Goal: Task Accomplishment & Management: Use online tool/utility

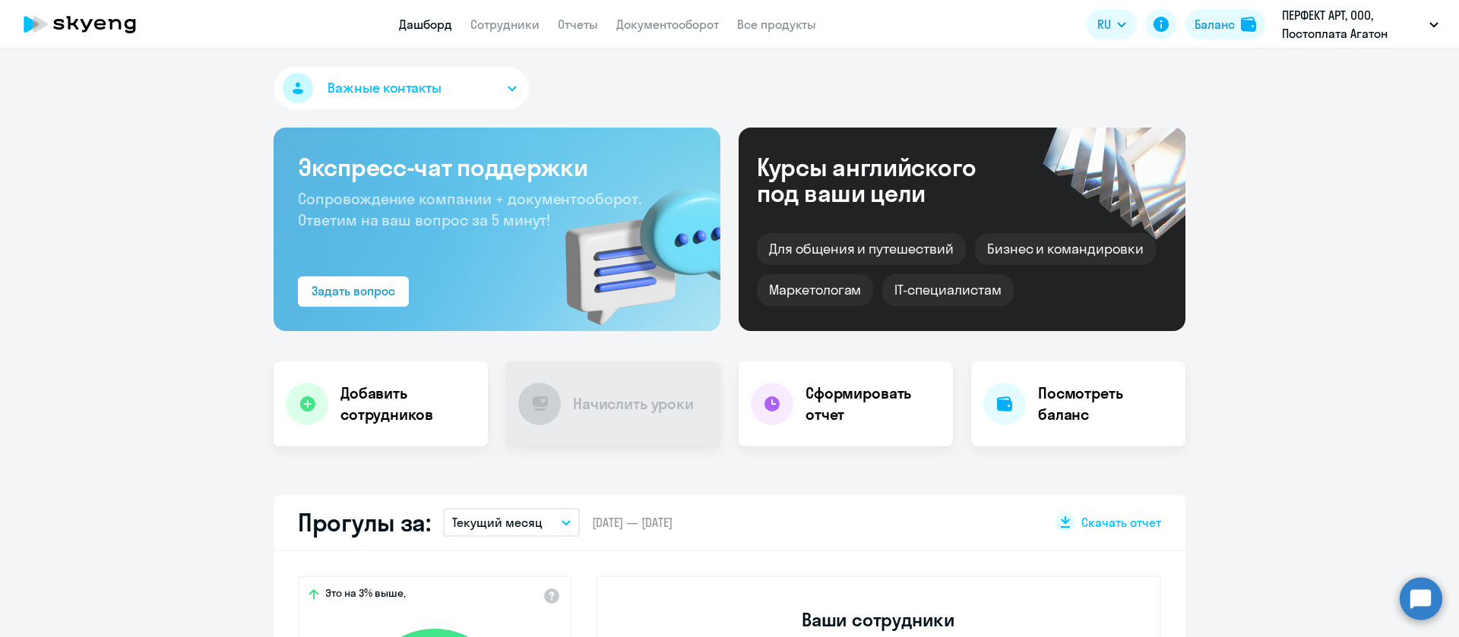
select select "30"
click at [501, 20] on link "Сотрудники" at bounding box center [504, 24] width 69 height 15
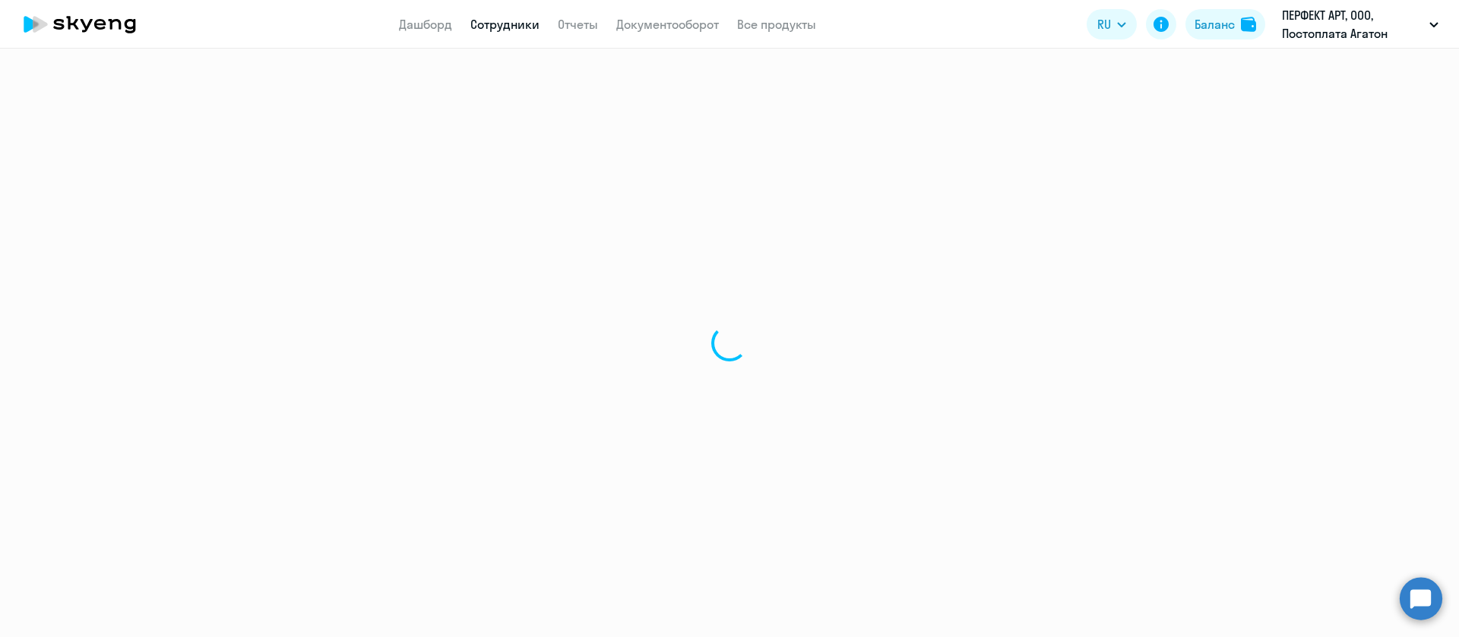
select select "30"
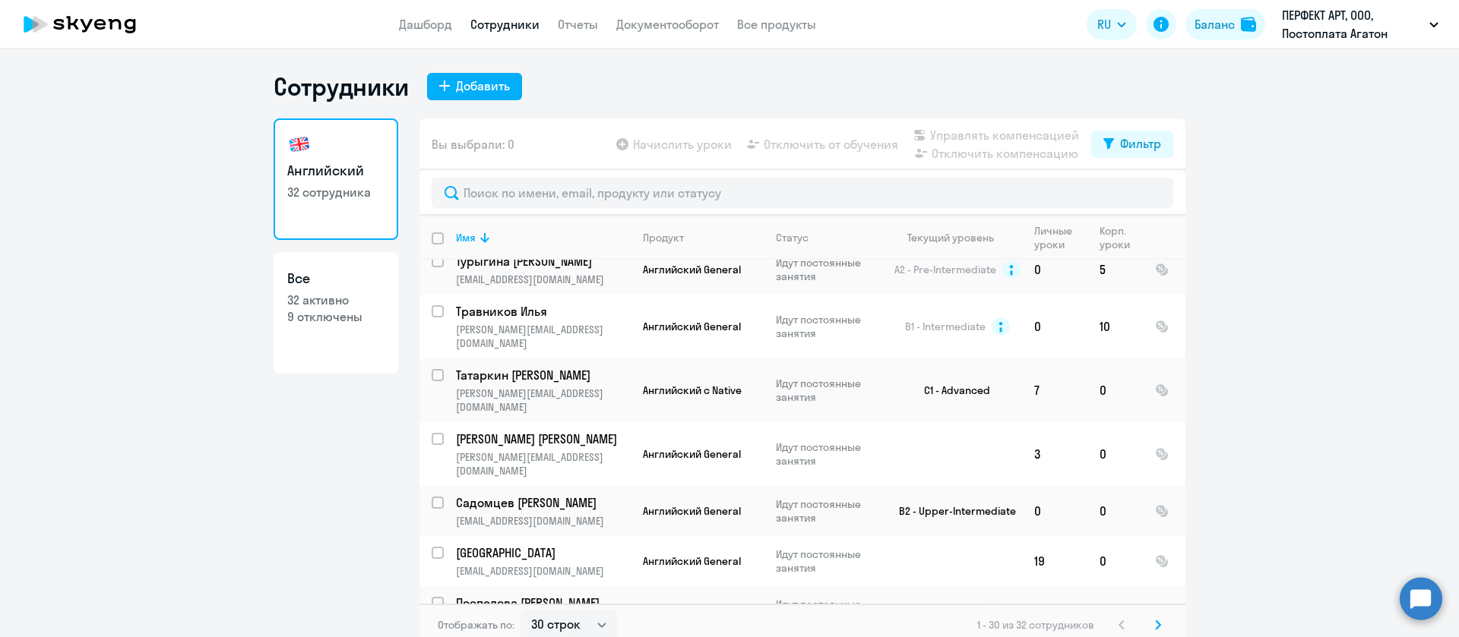
scroll to position [228, 0]
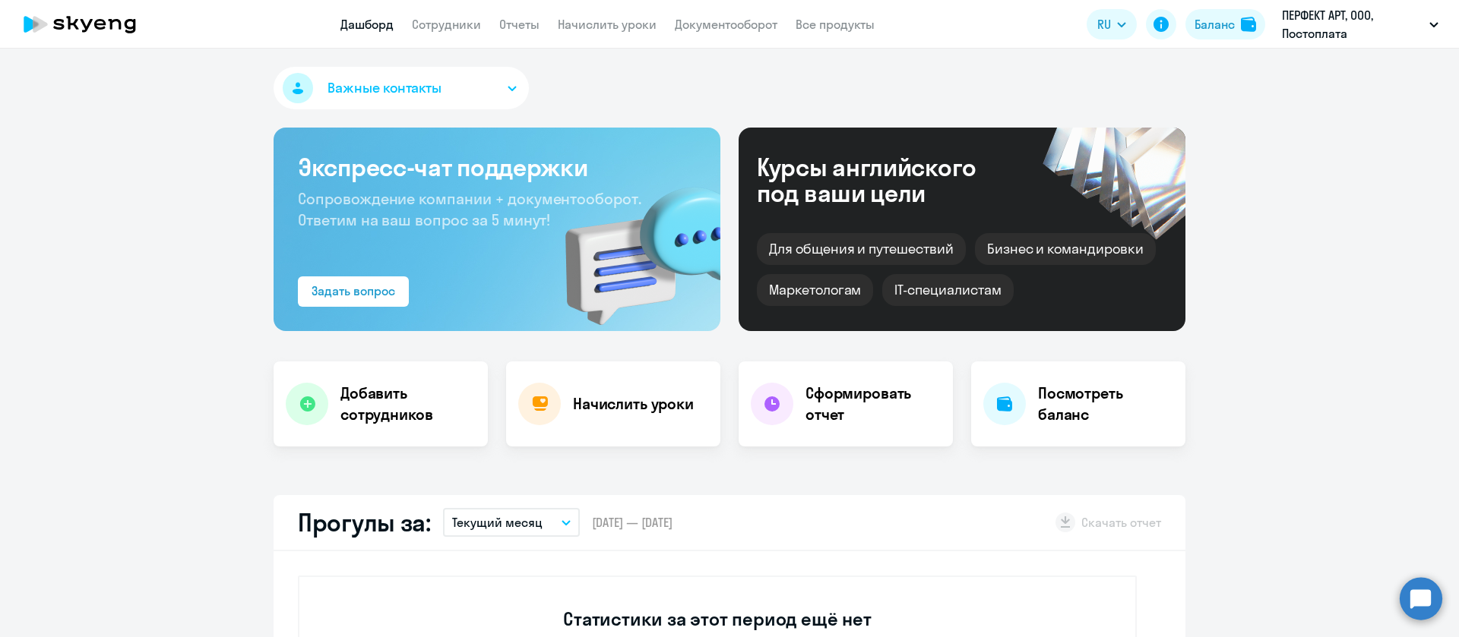
click at [625, 6] on app-header "Дашборд Сотрудники Отчеты Начислить уроки Документооборот Все продукты Дашборд …" at bounding box center [729, 24] width 1459 height 49
click at [615, 27] on link "Начислить уроки" at bounding box center [607, 24] width 99 height 15
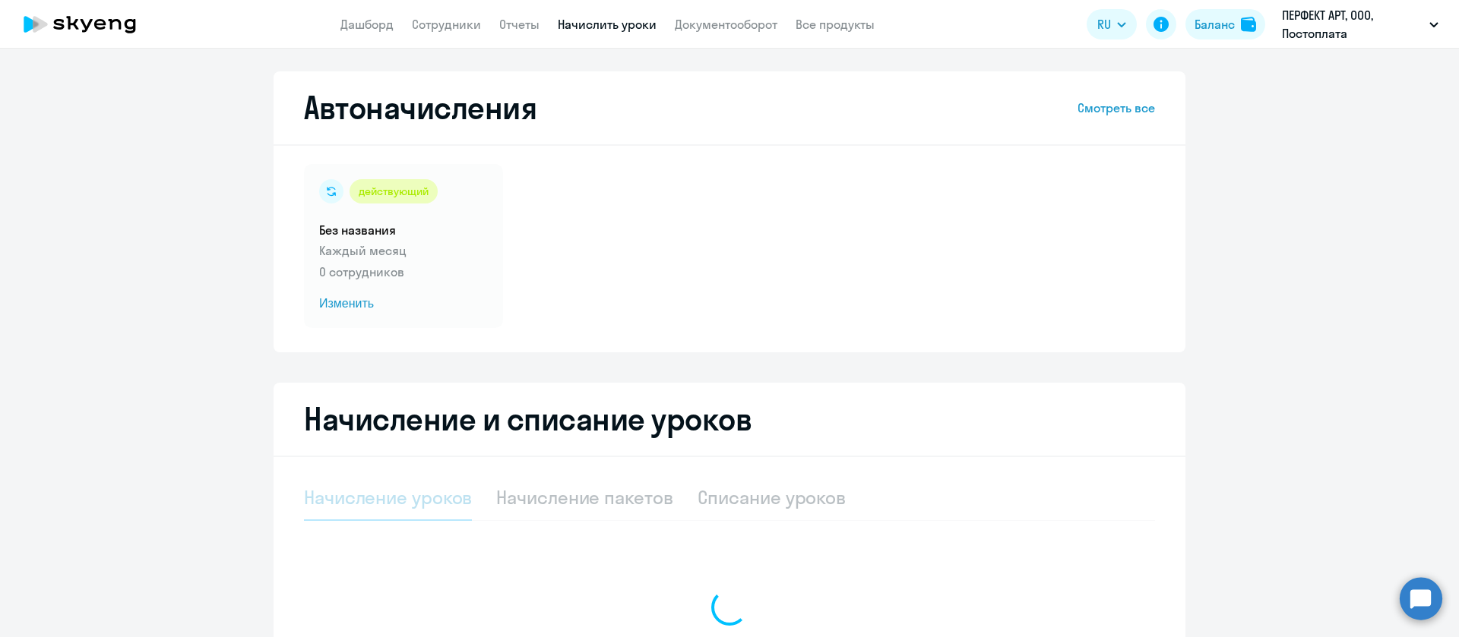
select select "10"
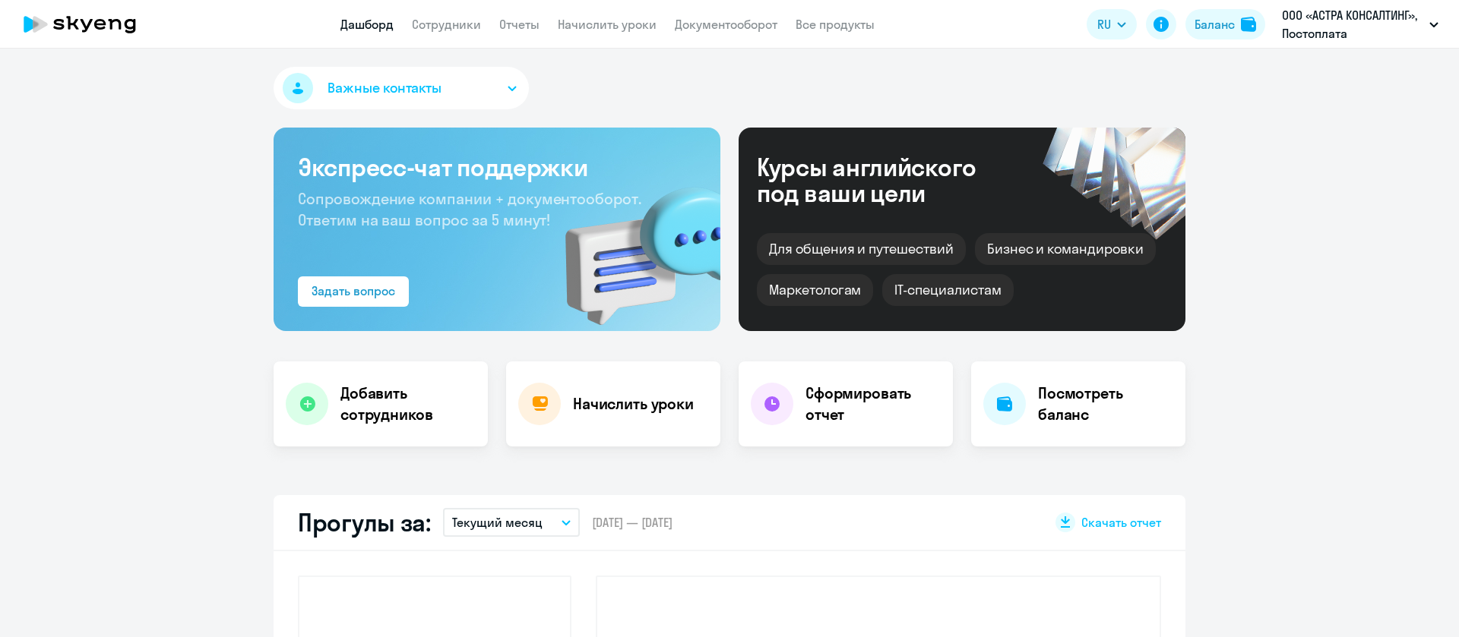
select select "30"
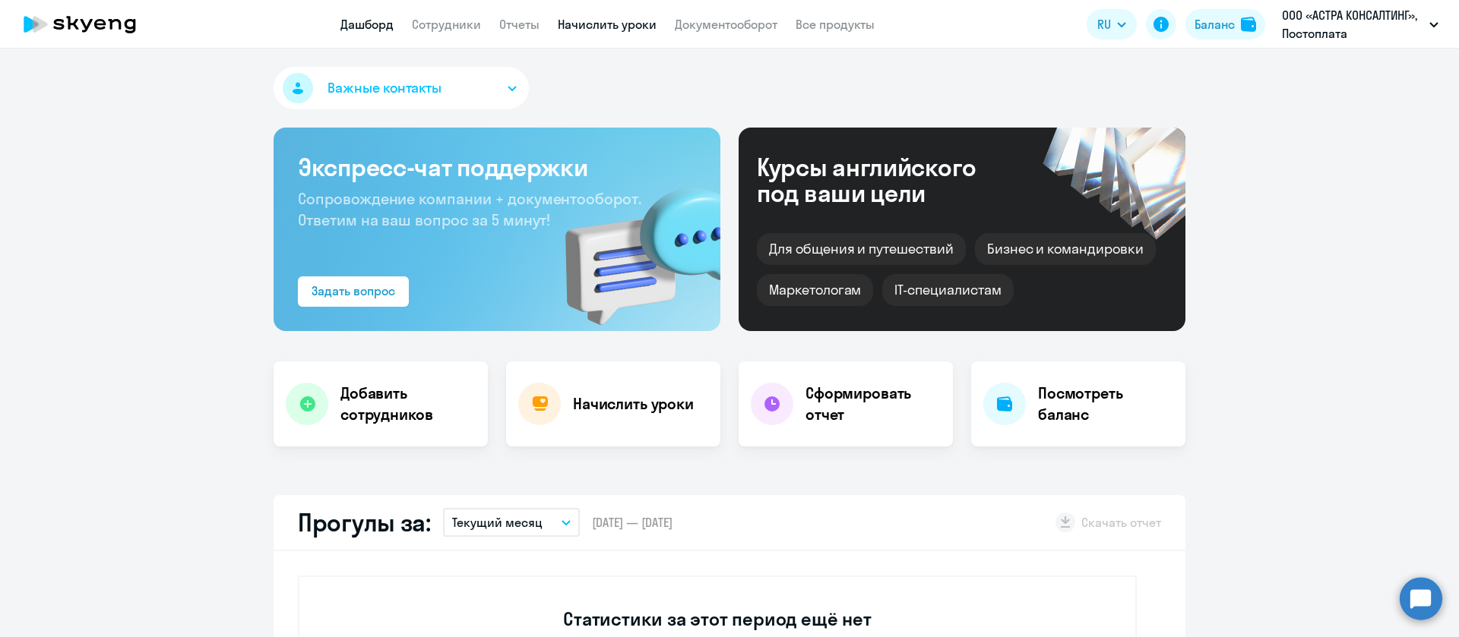
click at [595, 24] on link "Начислить уроки" at bounding box center [607, 24] width 99 height 15
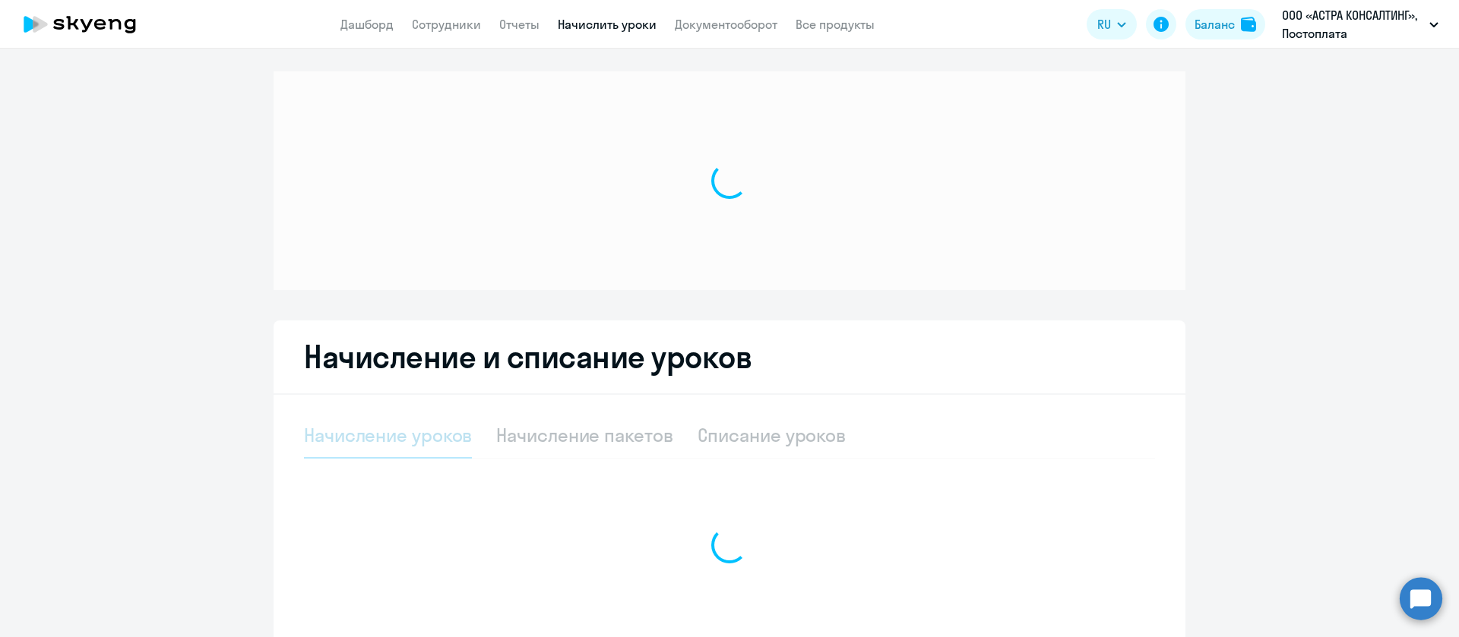
select select "10"
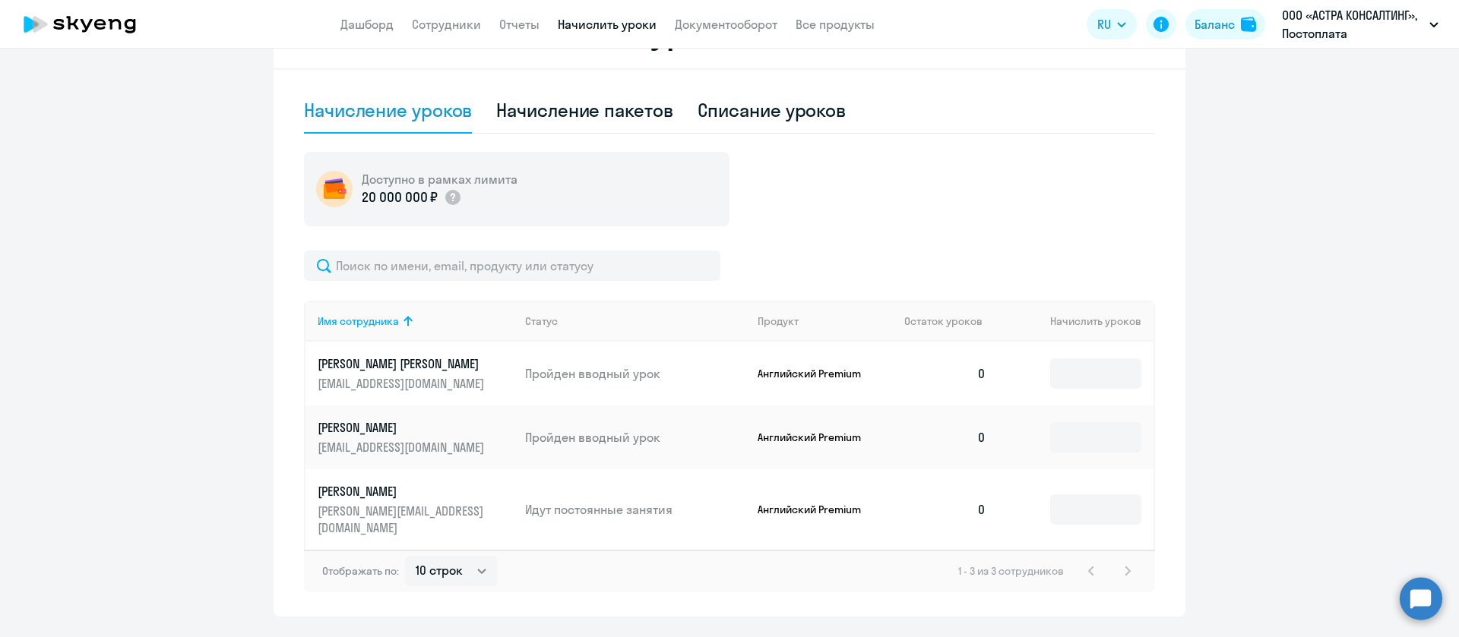
scroll to position [342, 0]
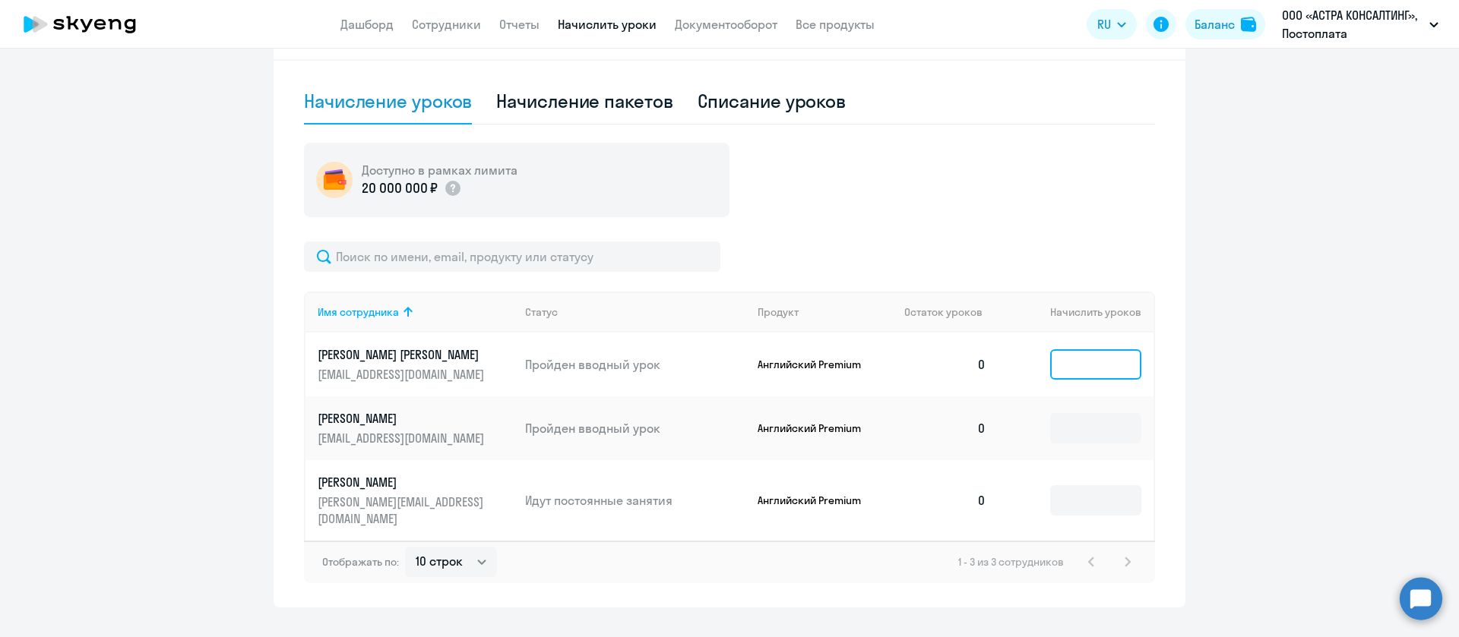
click at [1108, 371] on input at bounding box center [1095, 365] width 91 height 30
type input "1"
